Goal: Download file/media

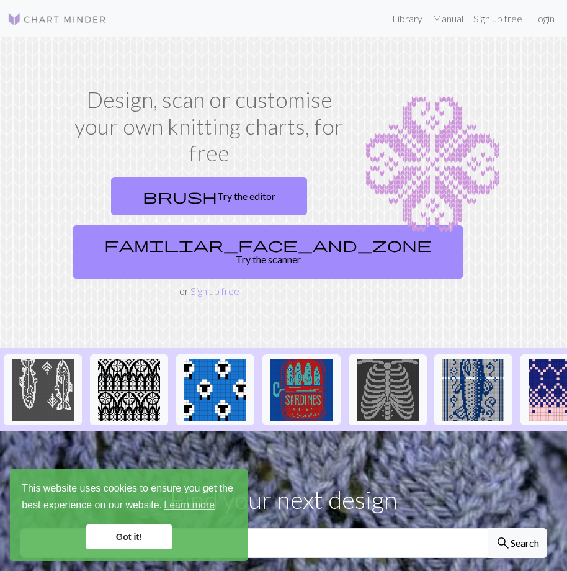
click at [123, 535] on link "Got it!" at bounding box center [129, 536] width 87 height 25
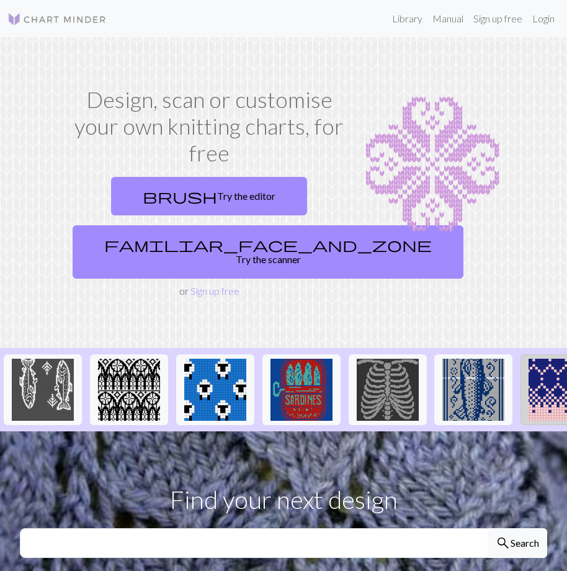
click at [556, 376] on img at bounding box center [559, 389] width 62 height 62
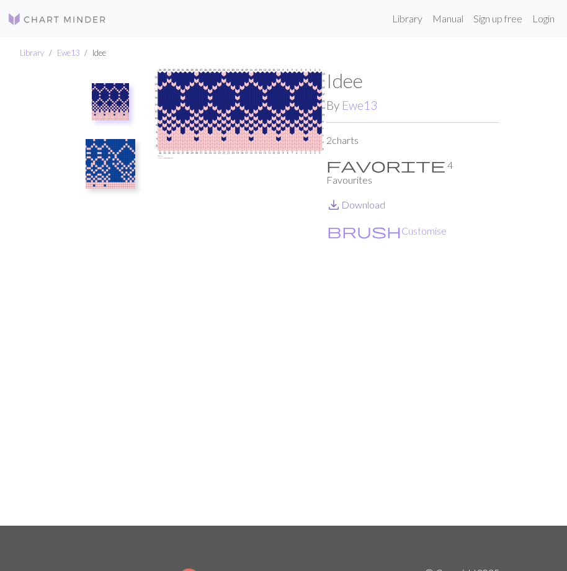
click at [336, 196] on span "save_alt" at bounding box center [333, 204] width 15 height 17
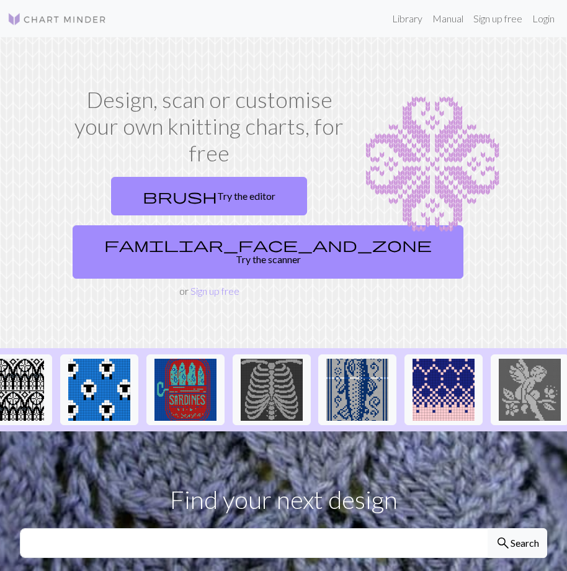
scroll to position [0, 149]
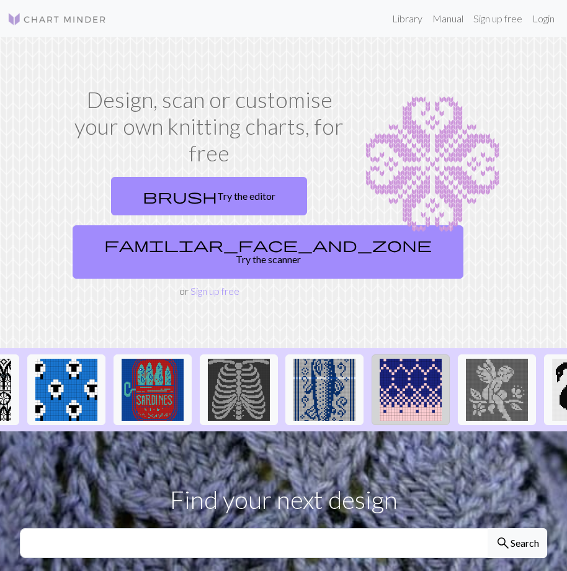
click at [411, 383] on img at bounding box center [411, 389] width 62 height 62
